Goal: Download file/media

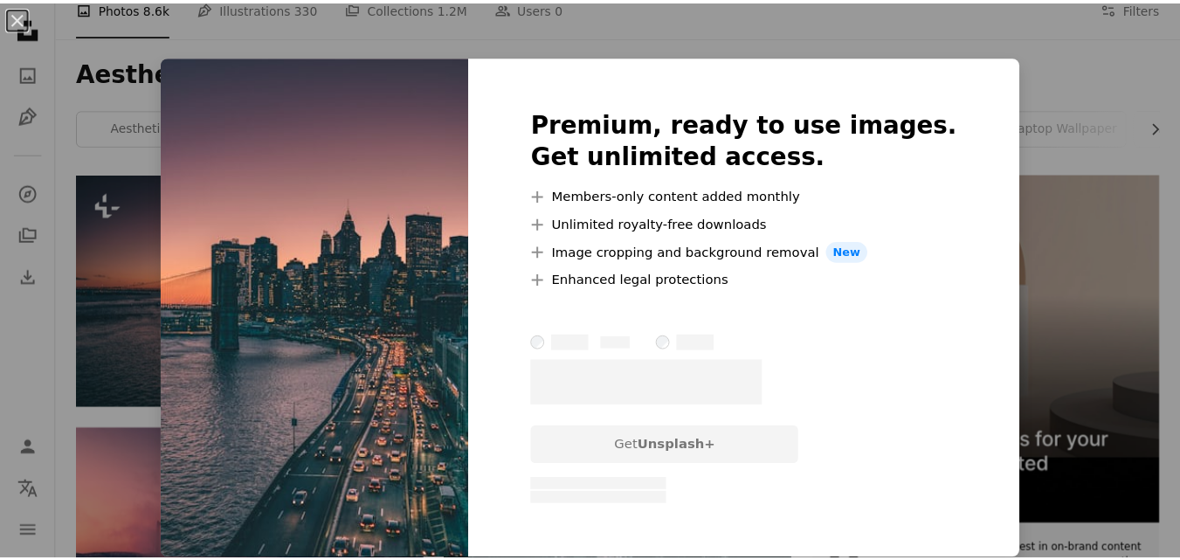
scroll to position [262, 0]
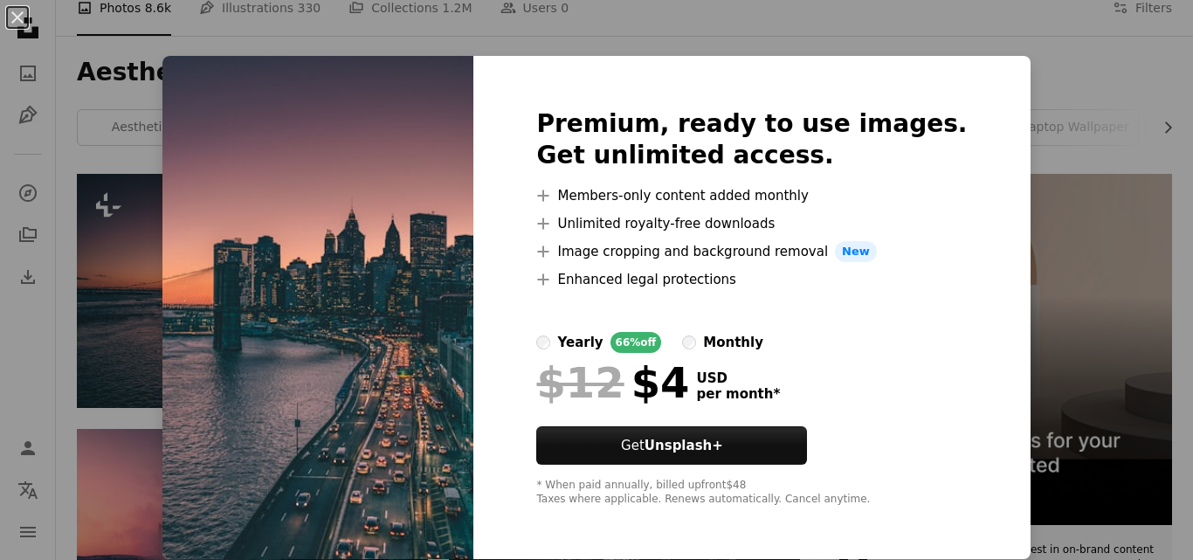
click at [281, 388] on img at bounding box center [317, 307] width 311 height 503
click at [408, 239] on img at bounding box center [317, 307] width 311 height 503
click at [24, 12] on button "An X shape" at bounding box center [17, 17] width 21 height 21
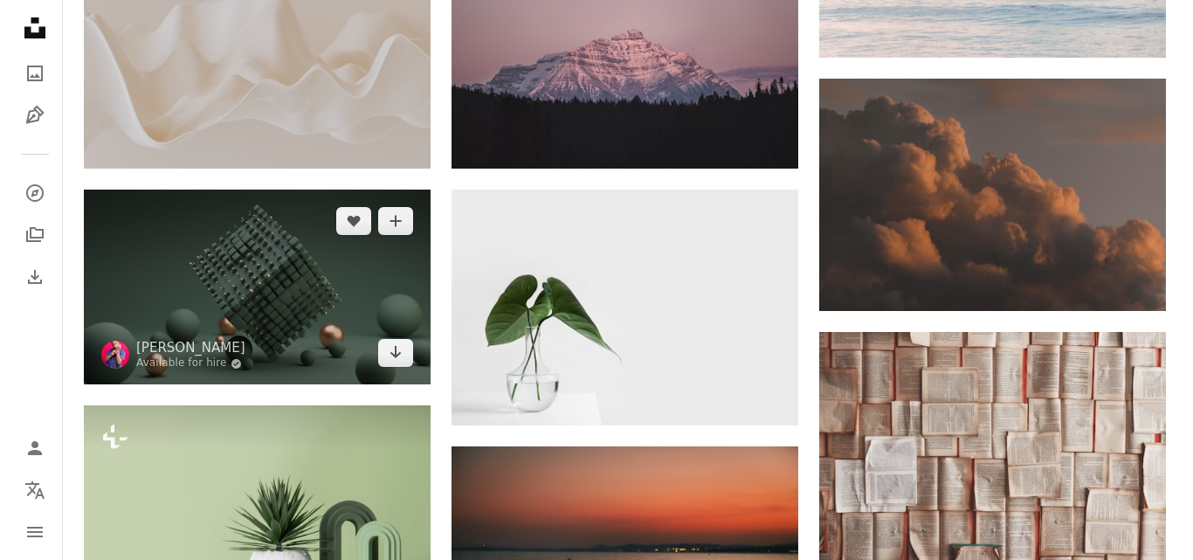
scroll to position [1484, 0]
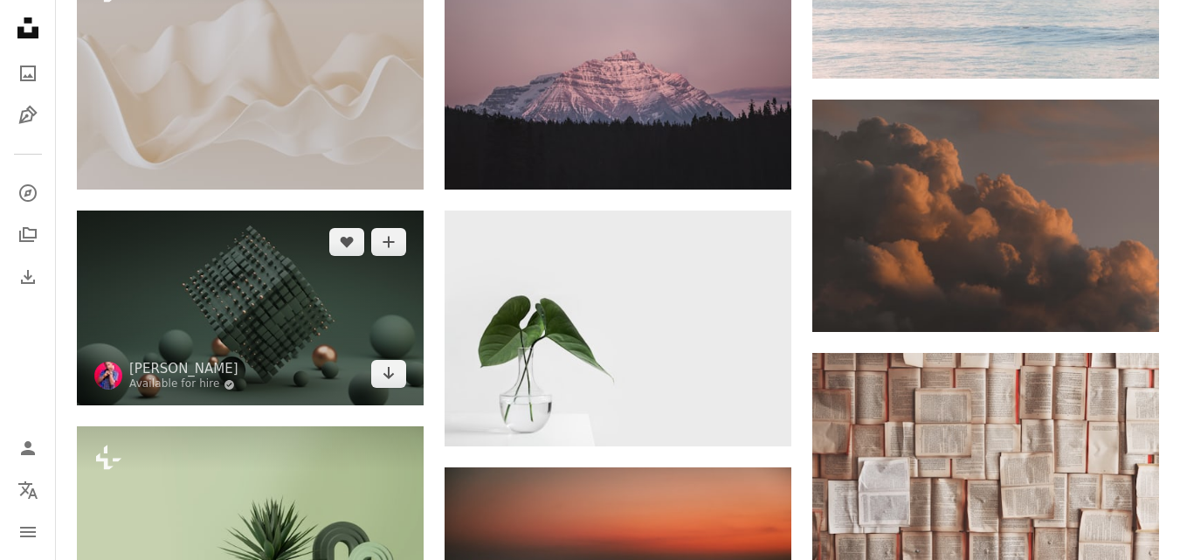
click at [240, 355] on img at bounding box center [250, 307] width 347 height 195
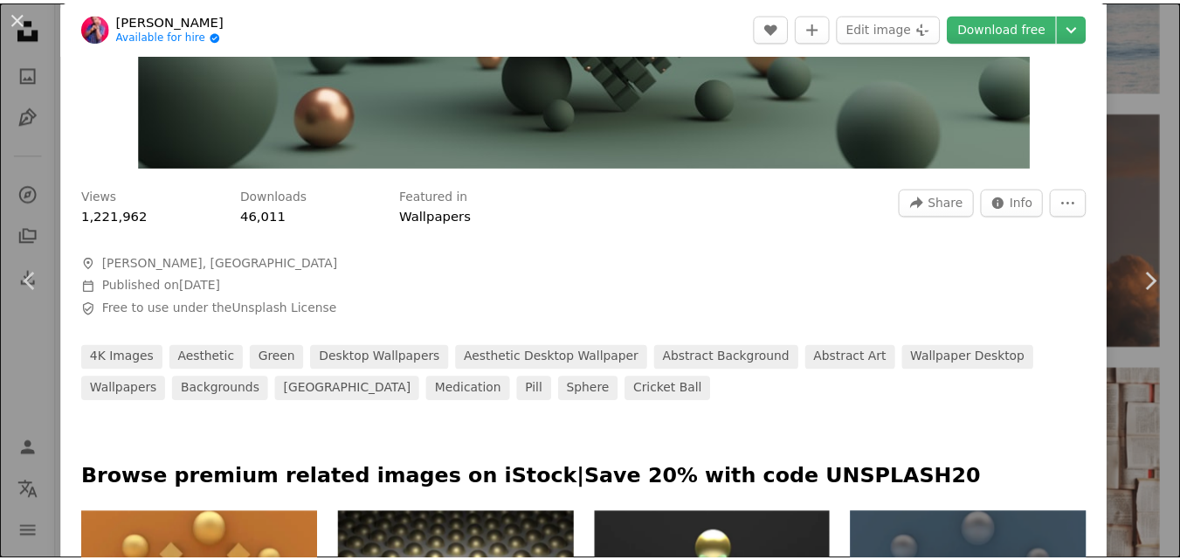
scroll to position [524, 0]
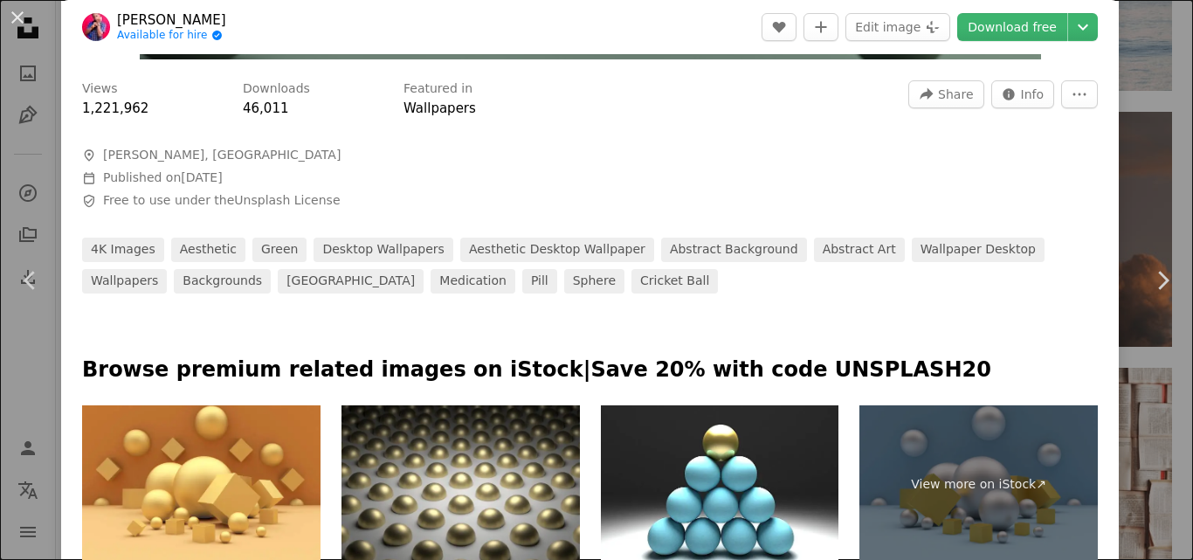
drag, startPoint x: 18, startPoint y: 17, endPoint x: 59, endPoint y: 41, distance: 47.0
click at [18, 17] on button "An X shape" at bounding box center [17, 17] width 21 height 21
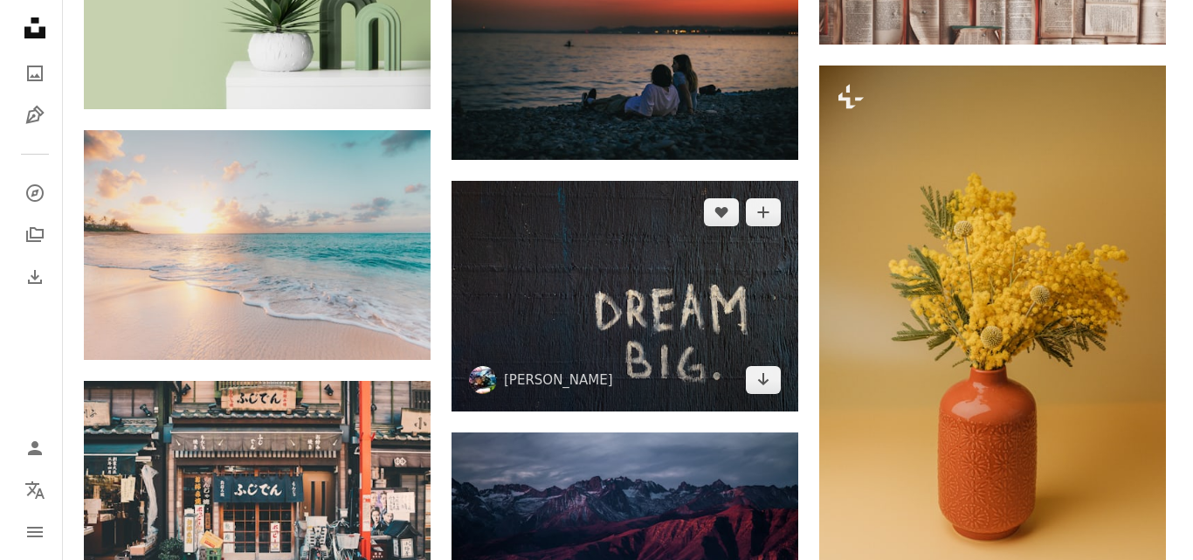
scroll to position [2008, 0]
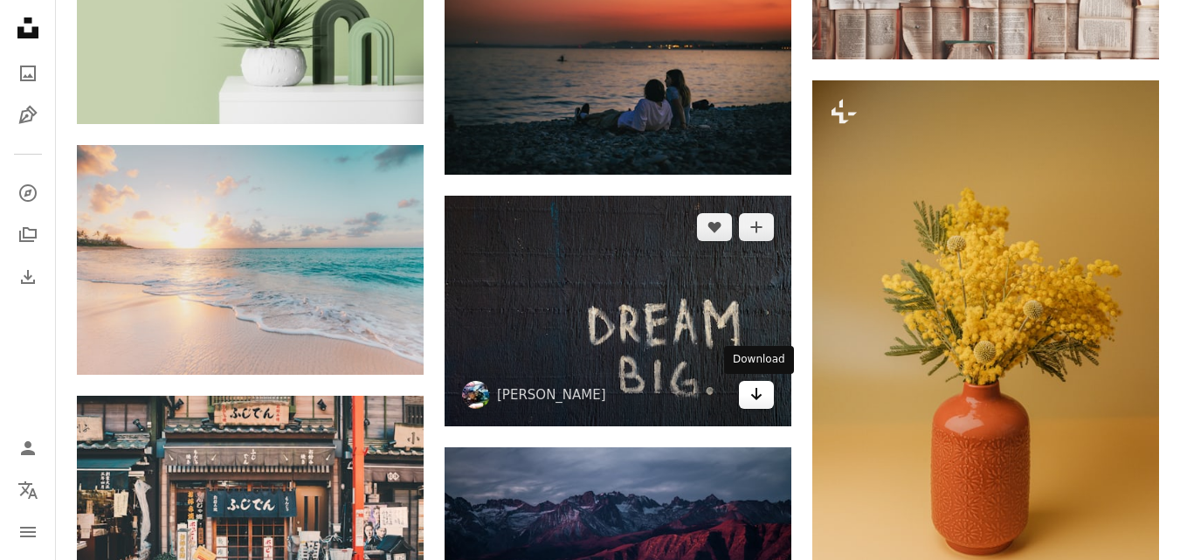
click at [748, 394] on link "Arrow pointing down" at bounding box center [756, 395] width 35 height 28
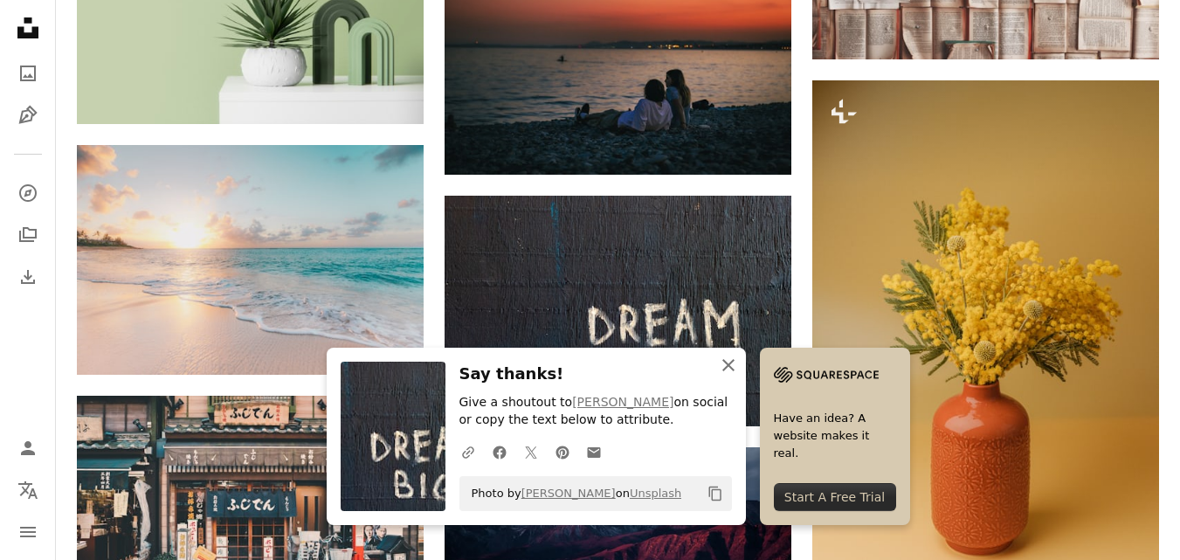
click at [730, 361] on icon "An X shape" at bounding box center [728, 365] width 21 height 21
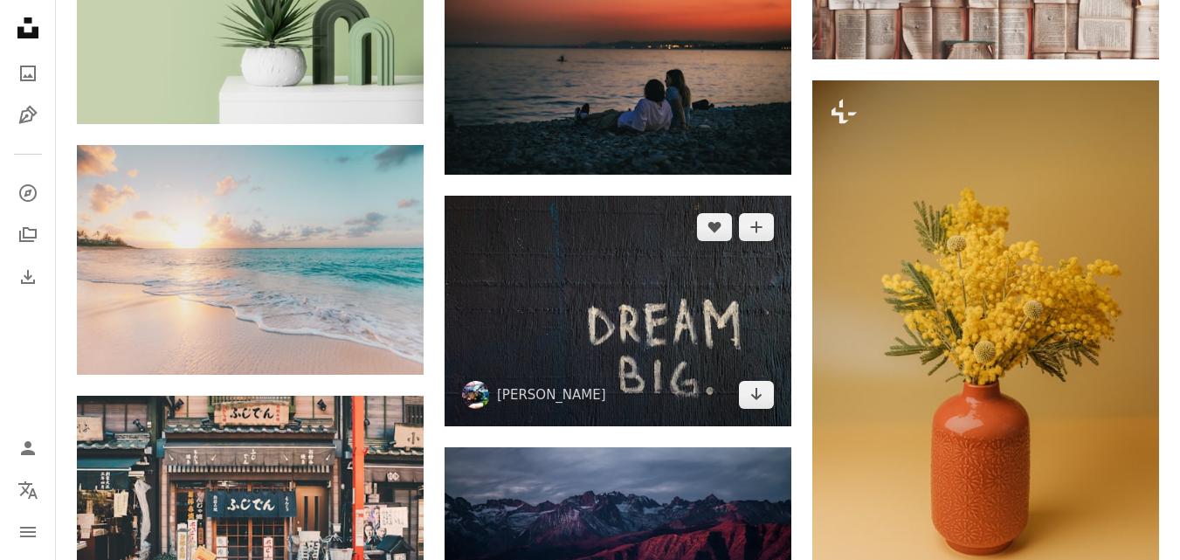
drag, startPoint x: 701, startPoint y: 279, endPoint x: 582, endPoint y: 332, distance: 130.1
click at [582, 332] on img at bounding box center [617, 311] width 347 height 231
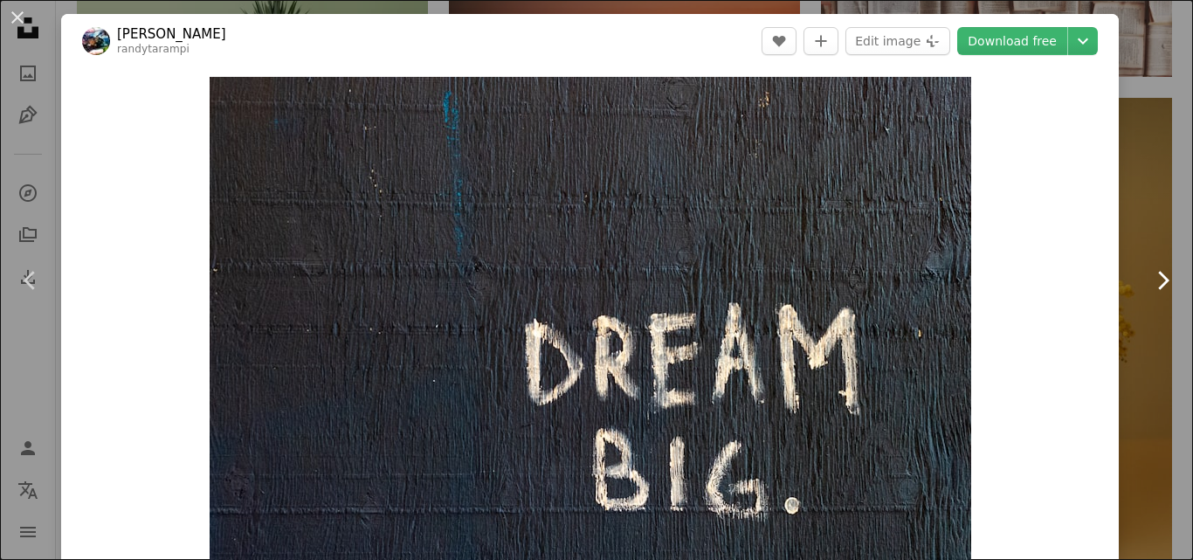
click at [1158, 279] on icon at bounding box center [1163, 280] width 11 height 18
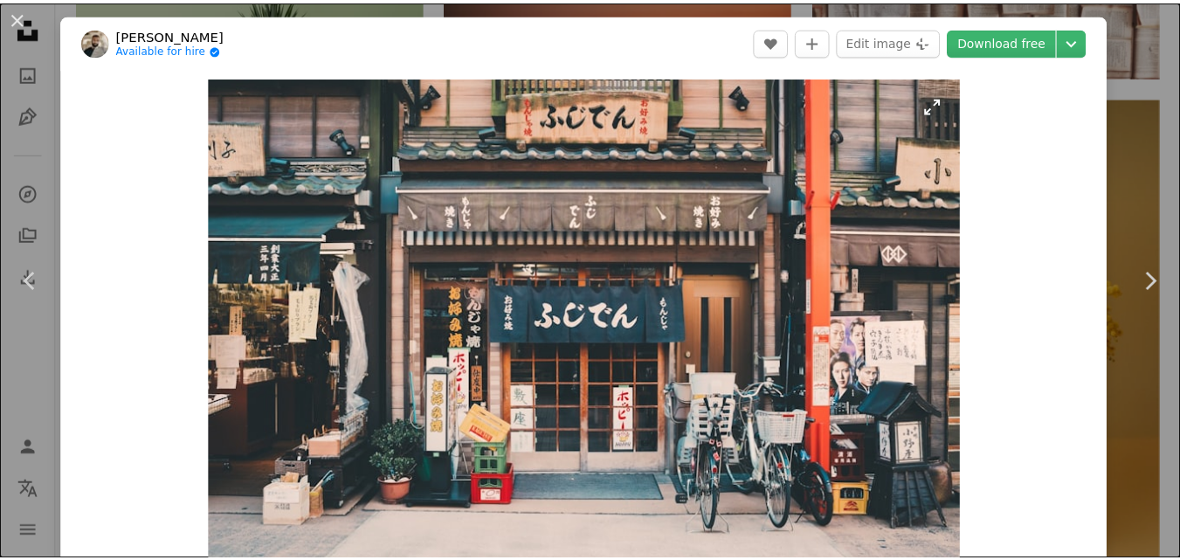
scroll to position [87, 0]
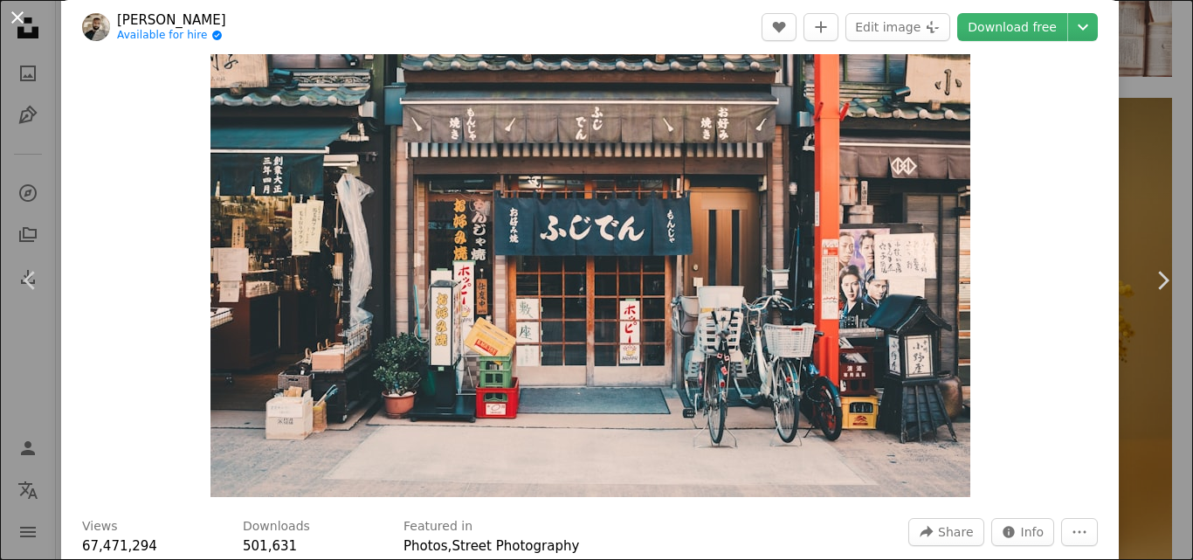
click at [17, 14] on button "An X shape" at bounding box center [17, 17] width 21 height 21
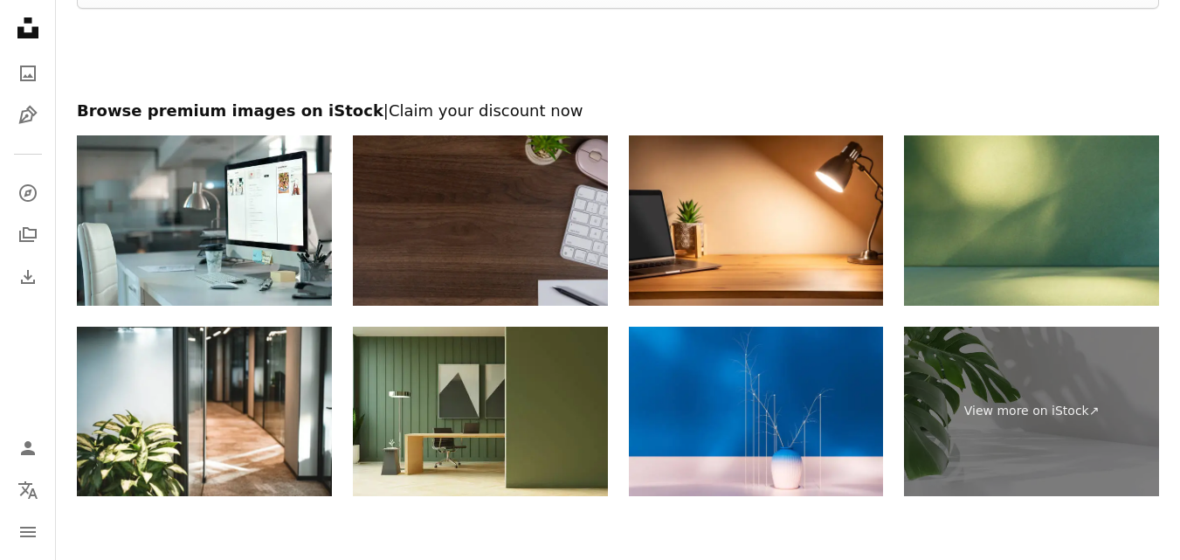
scroll to position [4411, 0]
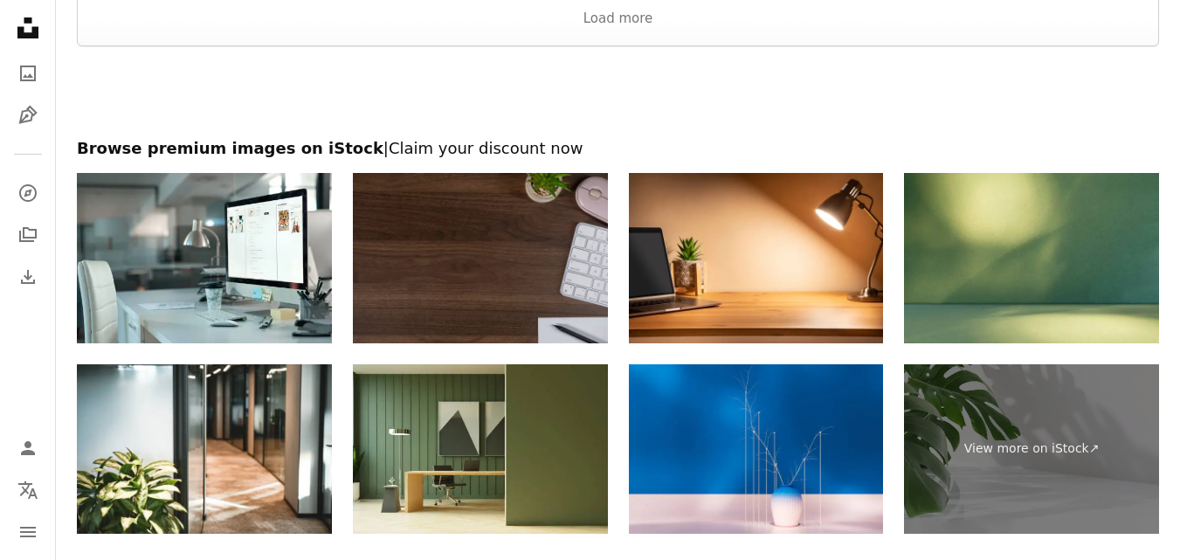
click at [499, 244] on img at bounding box center [480, 258] width 255 height 170
